Goal: Task Accomplishment & Management: Use online tool/utility

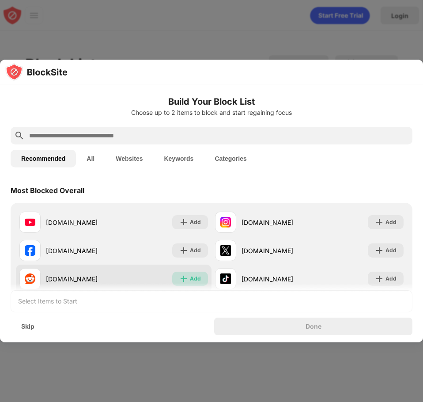
click at [190, 280] on div "Add" at bounding box center [195, 278] width 11 height 9
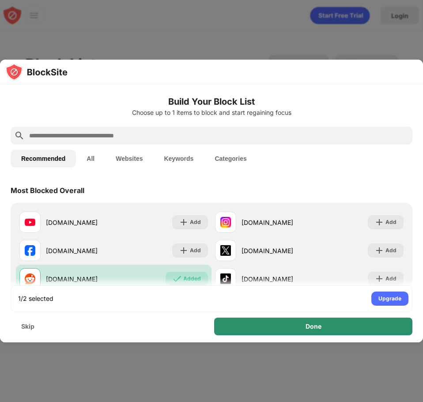
click at [311, 325] on div "Done" at bounding box center [314, 326] width 16 height 7
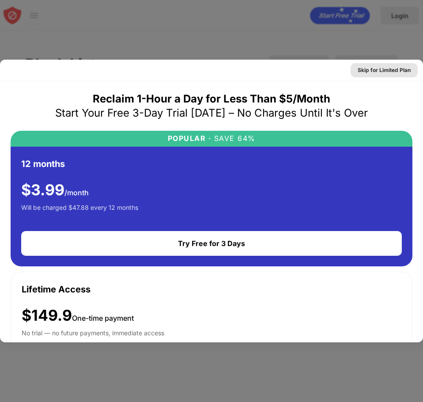
click at [386, 69] on div "Skip for Limited Plan" at bounding box center [384, 70] width 53 height 9
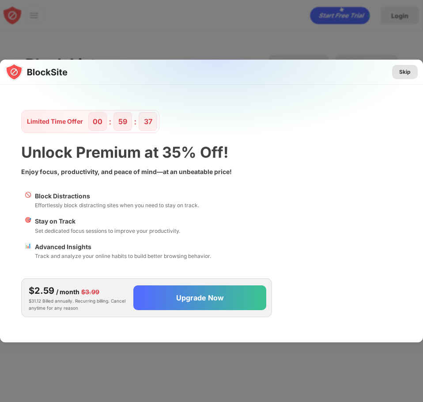
click at [405, 72] on div "Skip" at bounding box center [404, 72] width 11 height 9
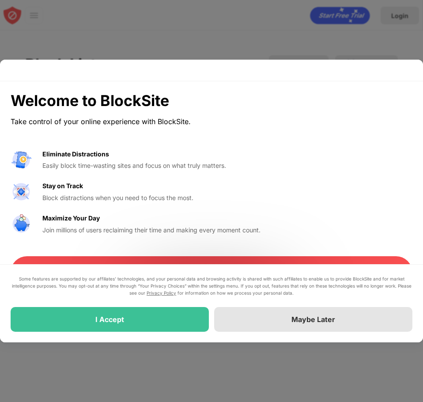
click at [304, 322] on div "Maybe Later" at bounding box center [313, 319] width 44 height 9
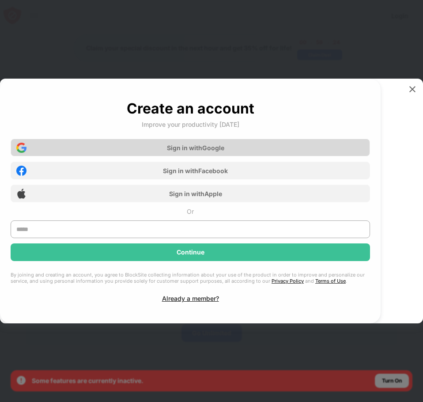
click at [244, 149] on div "Sign in with Google" at bounding box center [190, 148] width 359 height 18
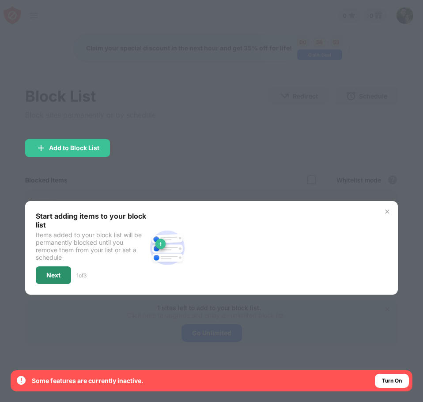
click at [56, 279] on div "Next" at bounding box center [53, 275] width 35 height 18
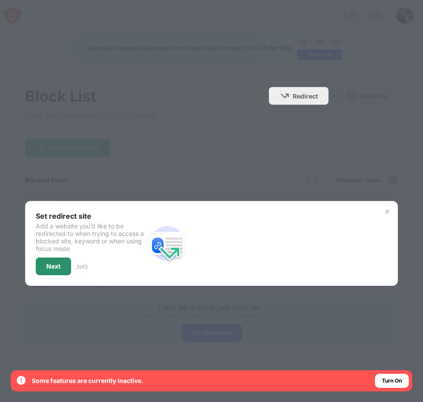
click at [58, 270] on div "Next" at bounding box center [53, 266] width 35 height 18
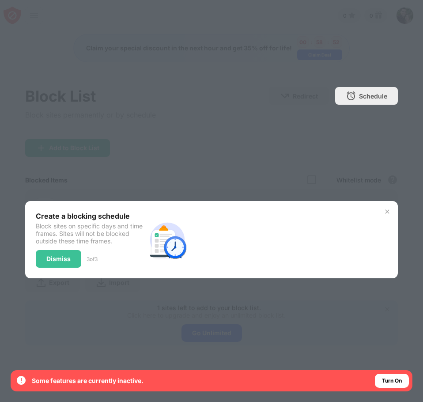
click at [58, 269] on div "Create a blocking schedule Block sites on specific days and time frames. Sites …" at bounding box center [211, 239] width 372 height 77
click at [60, 264] on div "Dismiss" at bounding box center [58, 259] width 45 height 18
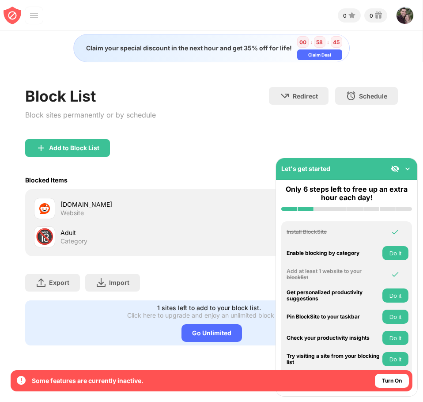
click at [41, 239] on div "🔞" at bounding box center [44, 236] width 19 height 18
click at [407, 168] on img at bounding box center [407, 168] width 9 height 9
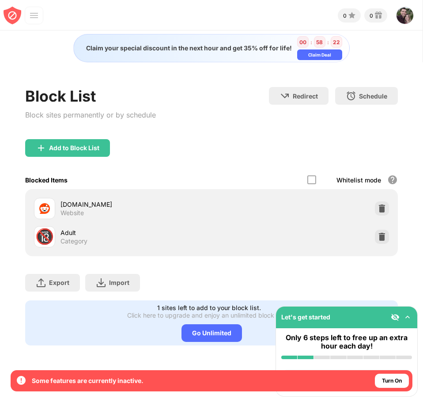
click at [72, 234] on div "Adult" at bounding box center [136, 232] width 151 height 9
click at [44, 235] on div "🔞" at bounding box center [44, 236] width 19 height 18
click at [387, 235] on div at bounding box center [382, 237] width 14 height 14
